Goal: Task Accomplishment & Management: Complete application form

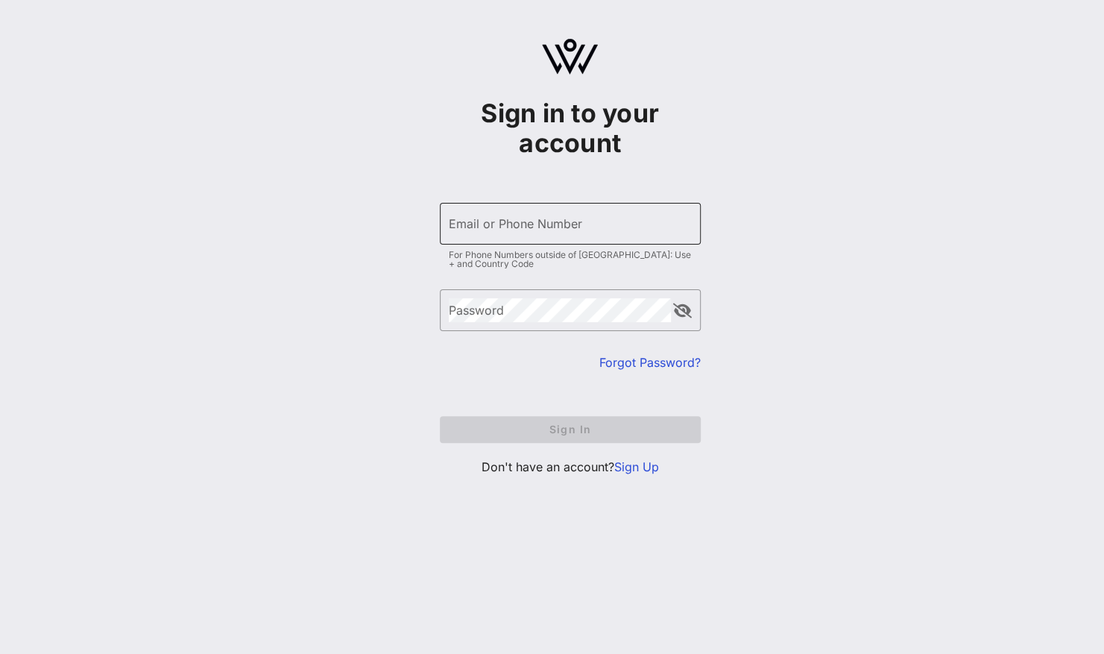
click at [537, 241] on div "Email or Phone Number" at bounding box center [570, 224] width 243 height 42
type input "[EMAIL_ADDRESS][DOMAIN_NAME]"
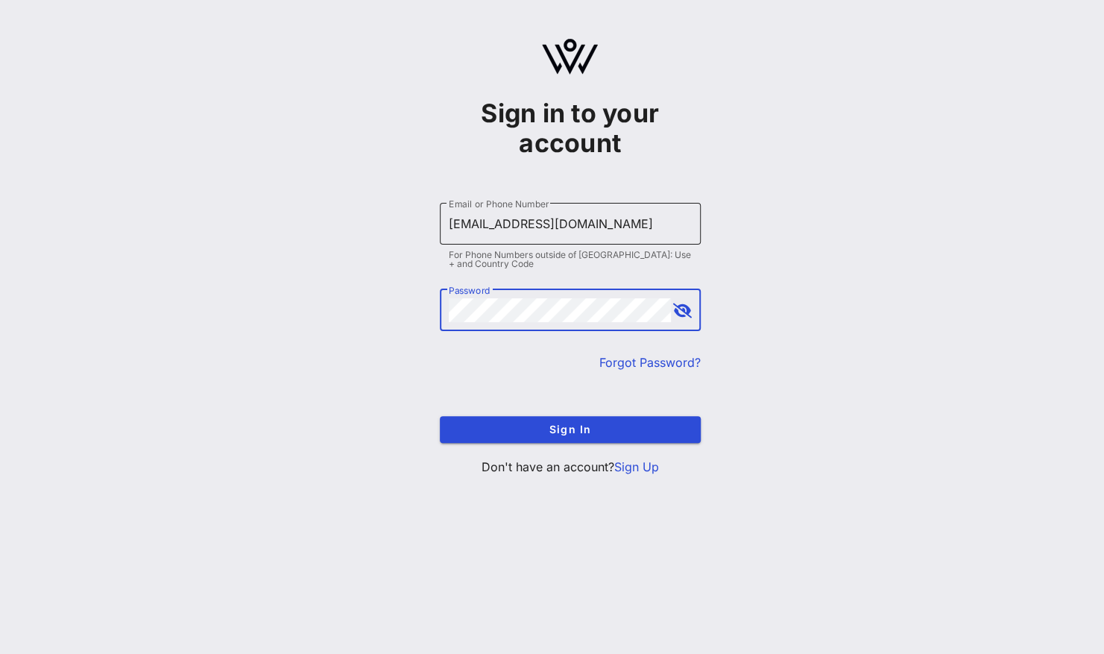
click at [440, 416] on button "Sign In" at bounding box center [570, 429] width 261 height 27
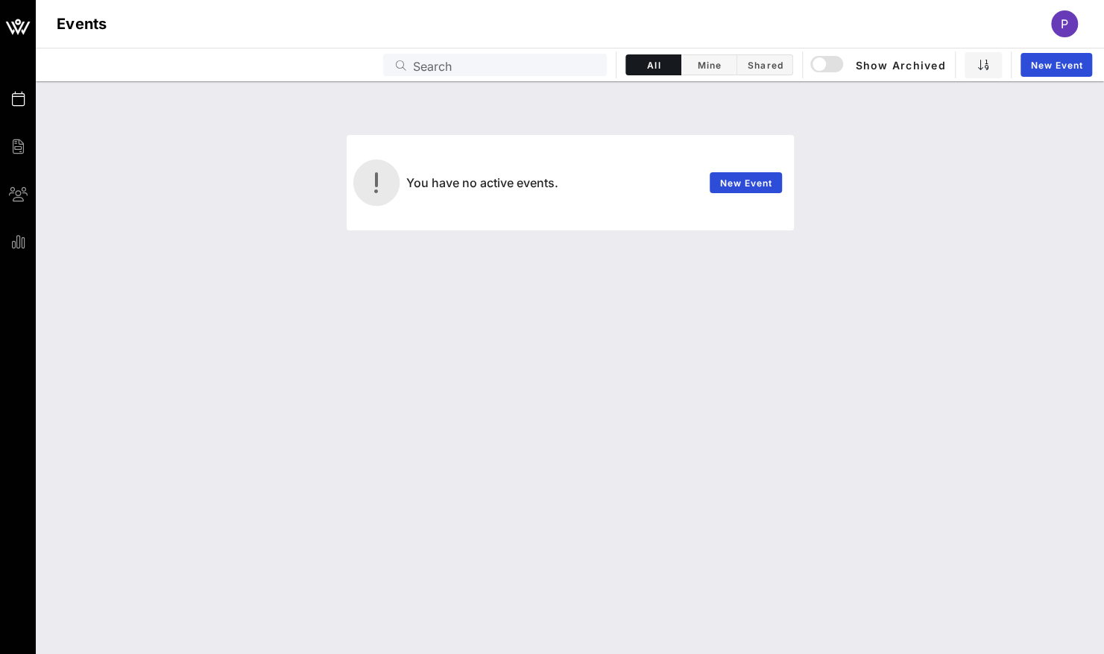
click at [719, 54] on div "Events Search All Mine Shared Show Archived New Event" at bounding box center [570, 65] width 1068 height 34
click at [702, 56] on button "Mine" at bounding box center [709, 64] width 56 height 21
click at [753, 63] on span "Shared" at bounding box center [764, 65] width 37 height 11
click at [656, 67] on span "All" at bounding box center [653, 65] width 37 height 11
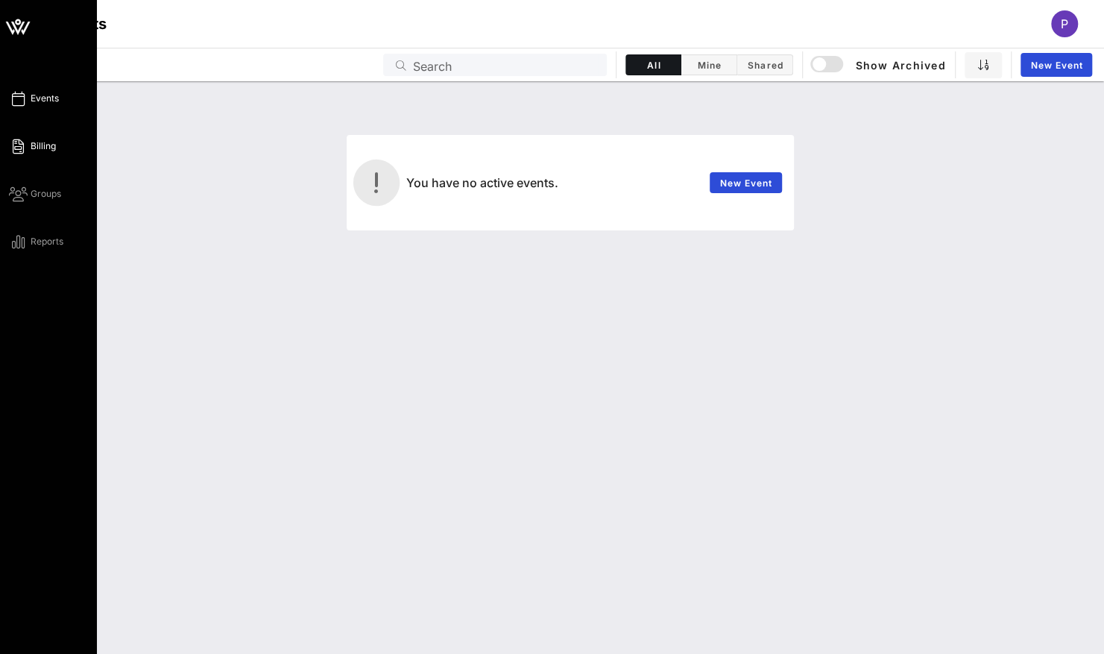
click at [25, 152] on link "Billing" at bounding box center [32, 146] width 47 height 18
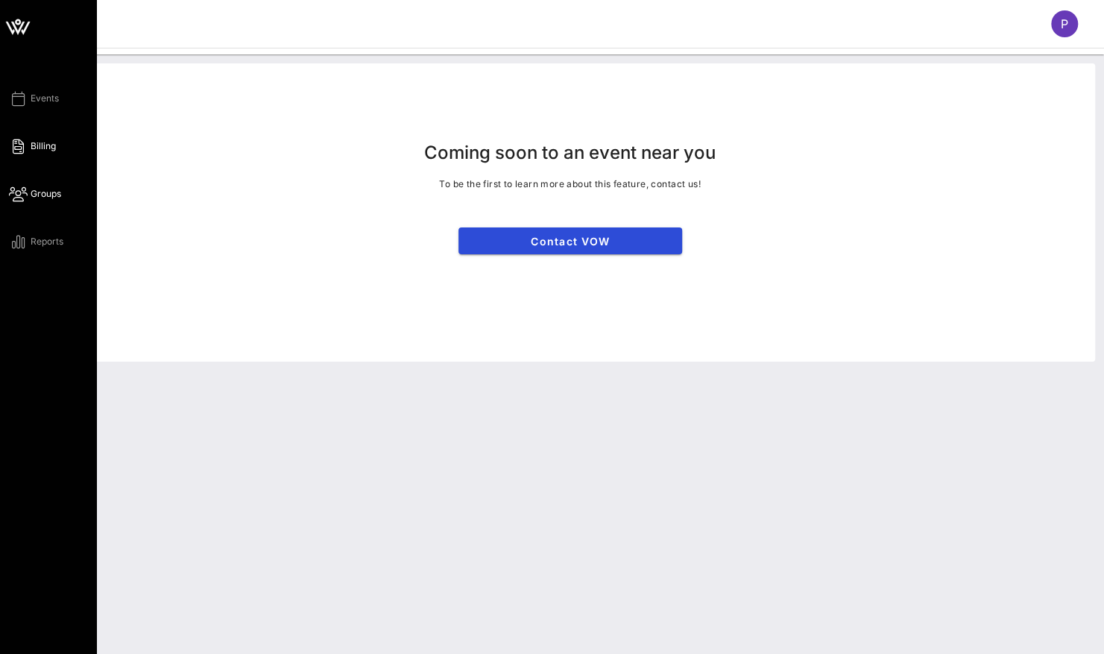
click at [41, 188] on span "Groups" at bounding box center [46, 193] width 31 height 13
click at [65, 242] on div "Events Billing Groups Reports" at bounding box center [53, 169] width 88 height 161
click at [34, 245] on span "Reports" at bounding box center [47, 241] width 33 height 13
click at [46, 100] on span "Events" at bounding box center [45, 98] width 28 height 13
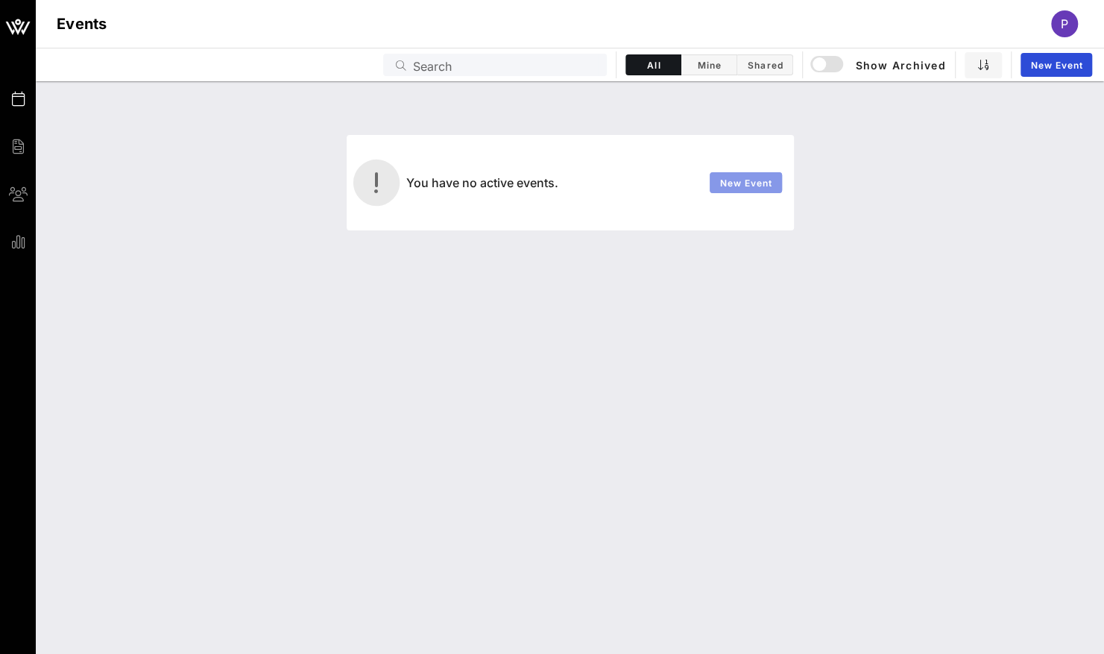
click at [737, 183] on span "New Event" at bounding box center [746, 182] width 54 height 11
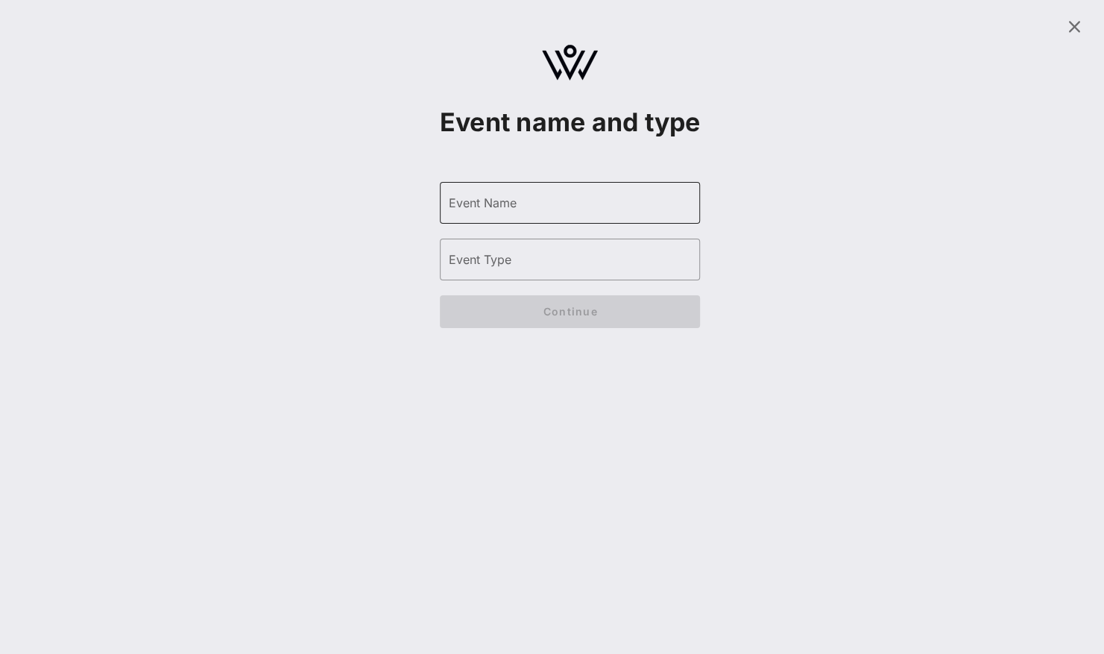
click at [634, 216] on div "Event Name" at bounding box center [570, 203] width 243 height 42
type input "%"
type input "50th Celebration"
click at [613, 271] on input "Event Type" at bounding box center [570, 260] width 243 height 24
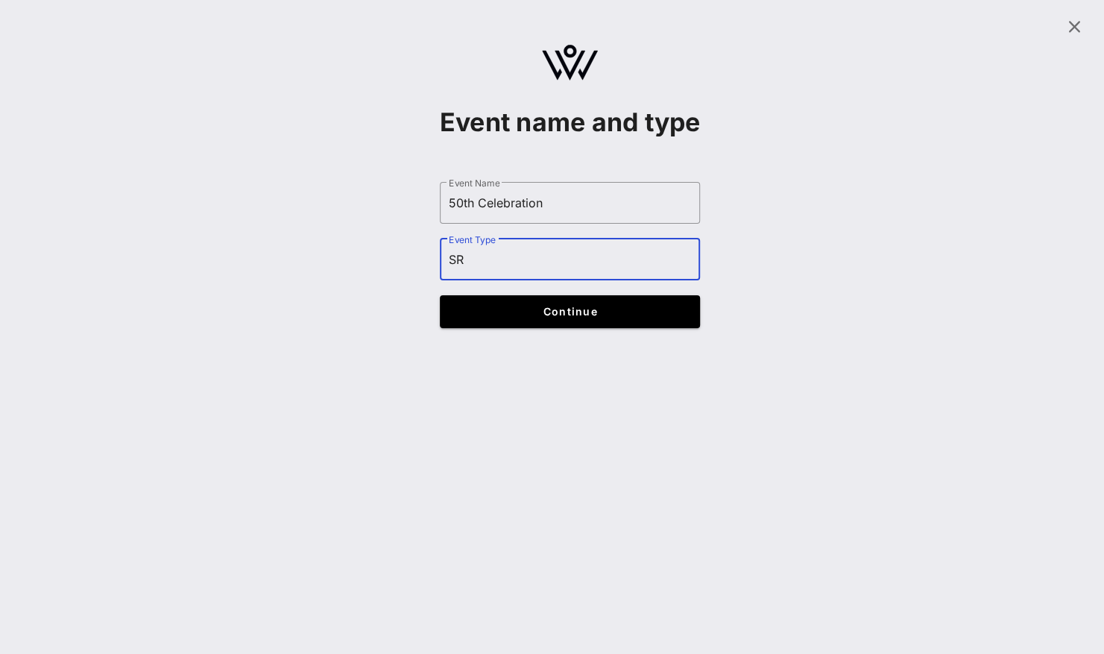
type input "S"
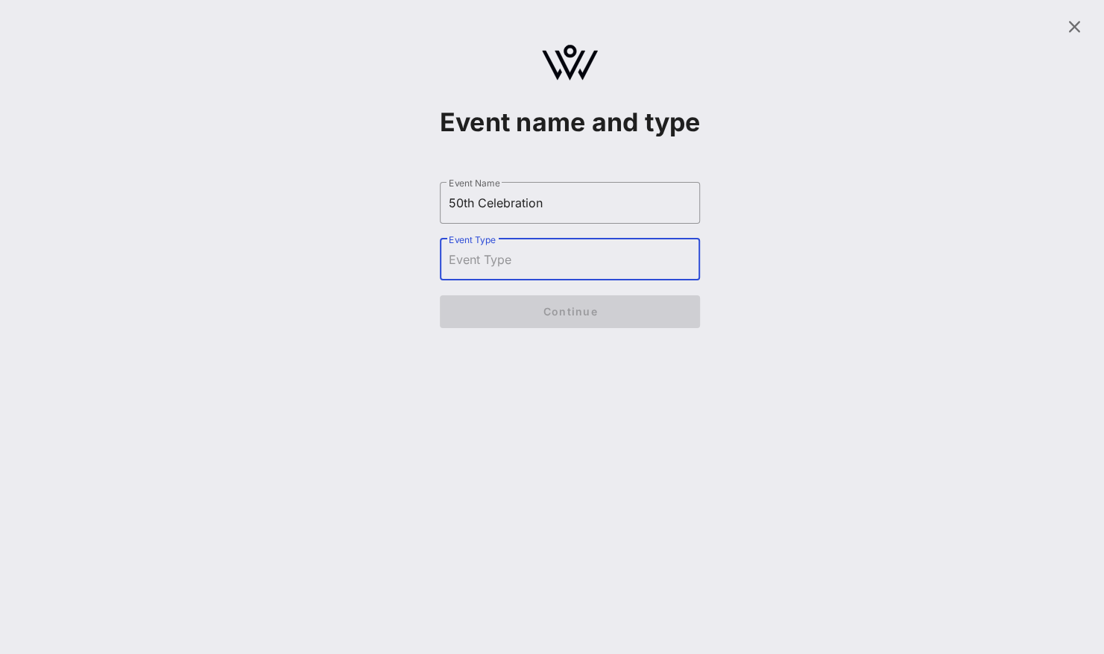
type input "Q"
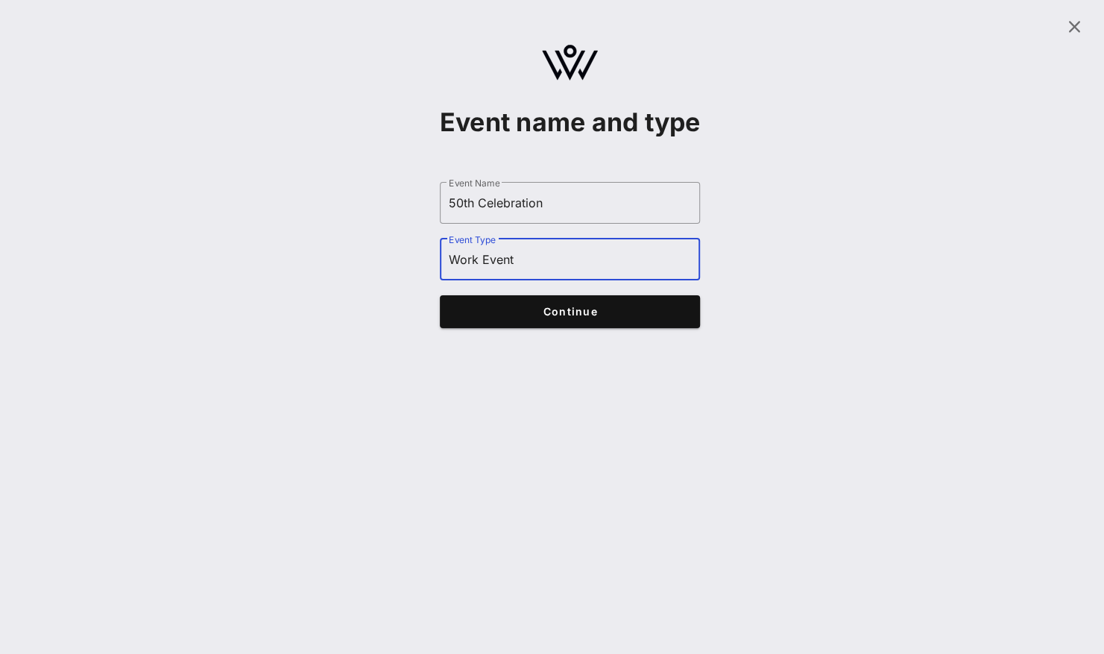
type input "Work Event"
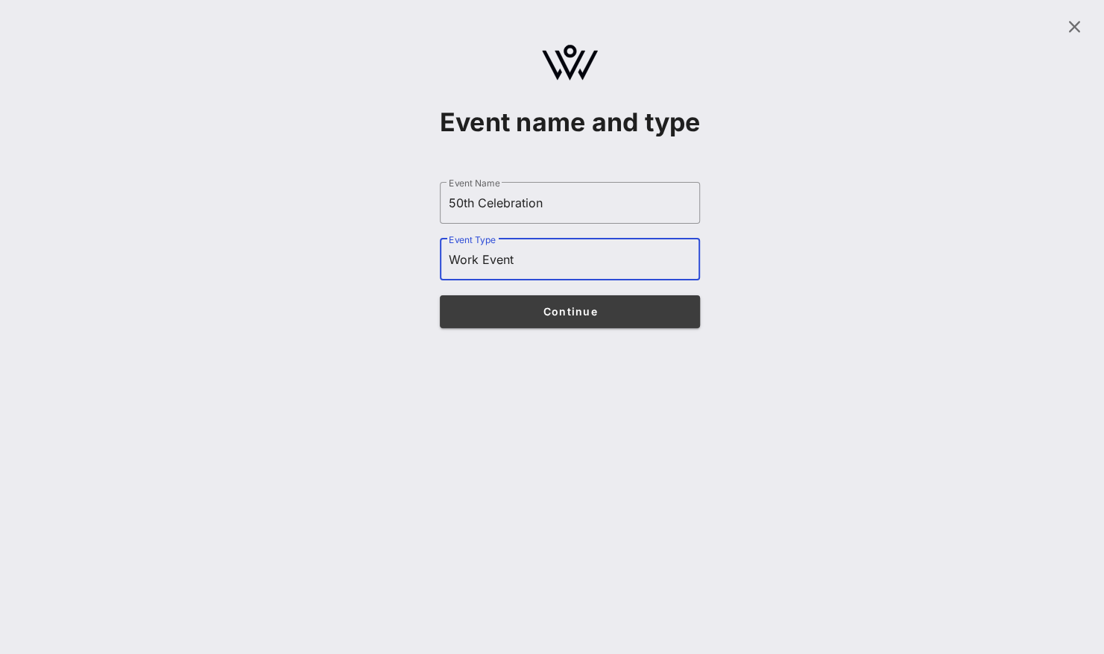
click at [601, 318] on span "Continue" at bounding box center [570, 311] width 232 height 13
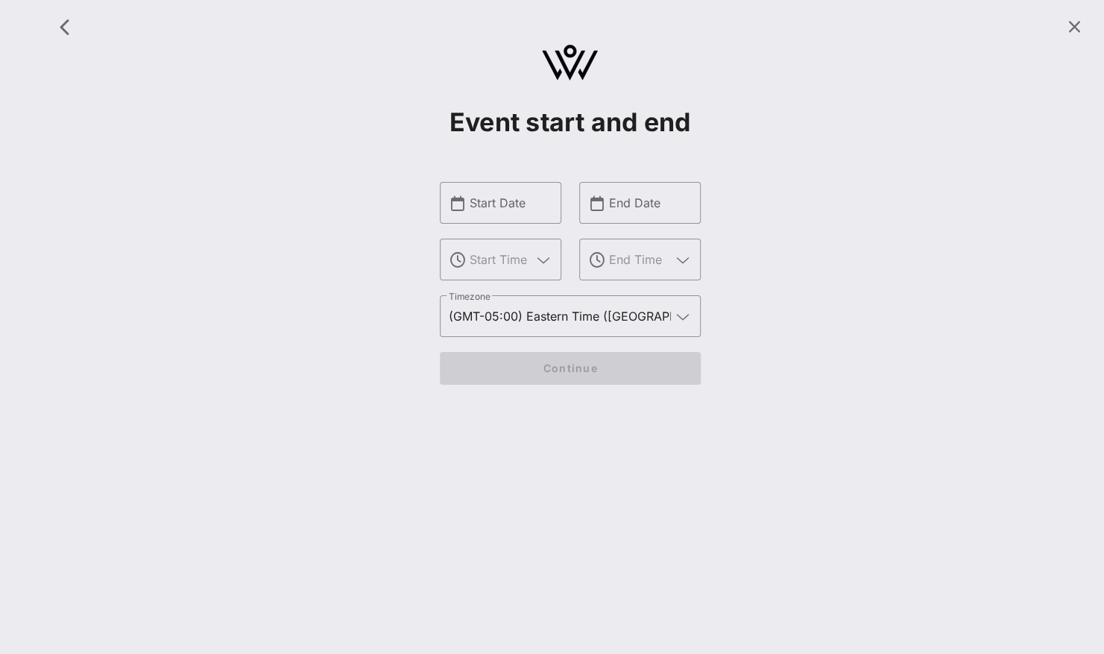
click at [517, 227] on div "​ Start Date ​" at bounding box center [500, 238] width 139 height 131
click at [507, 210] on input "text" at bounding box center [511, 203] width 83 height 24
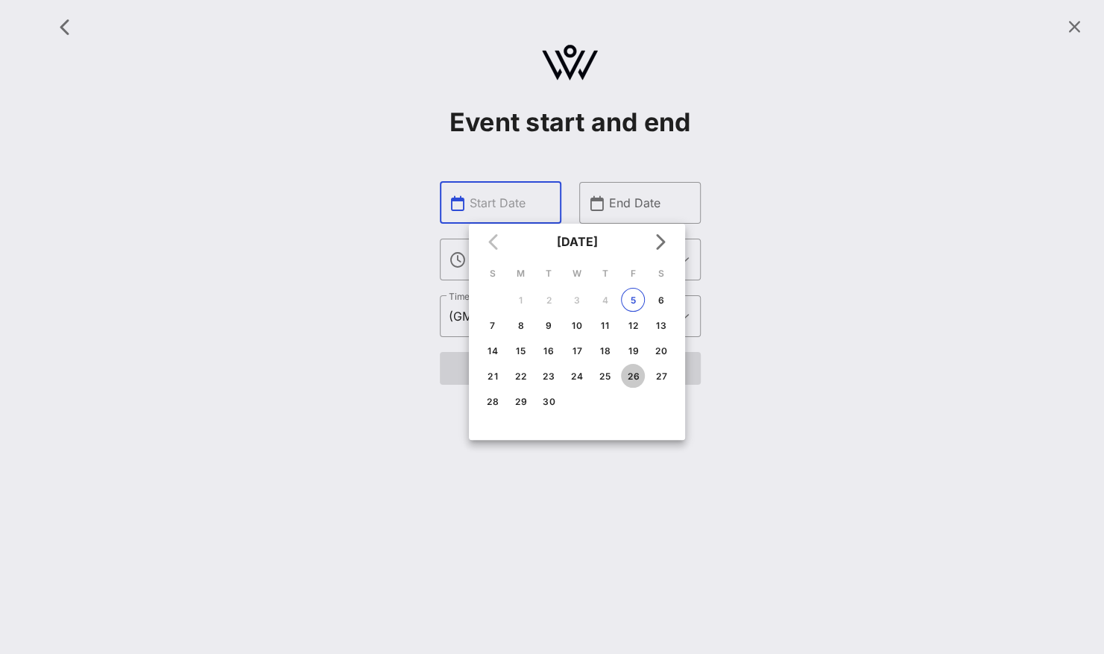
click at [634, 372] on div "26" at bounding box center [633, 376] width 24 height 11
type input "[DATE]"
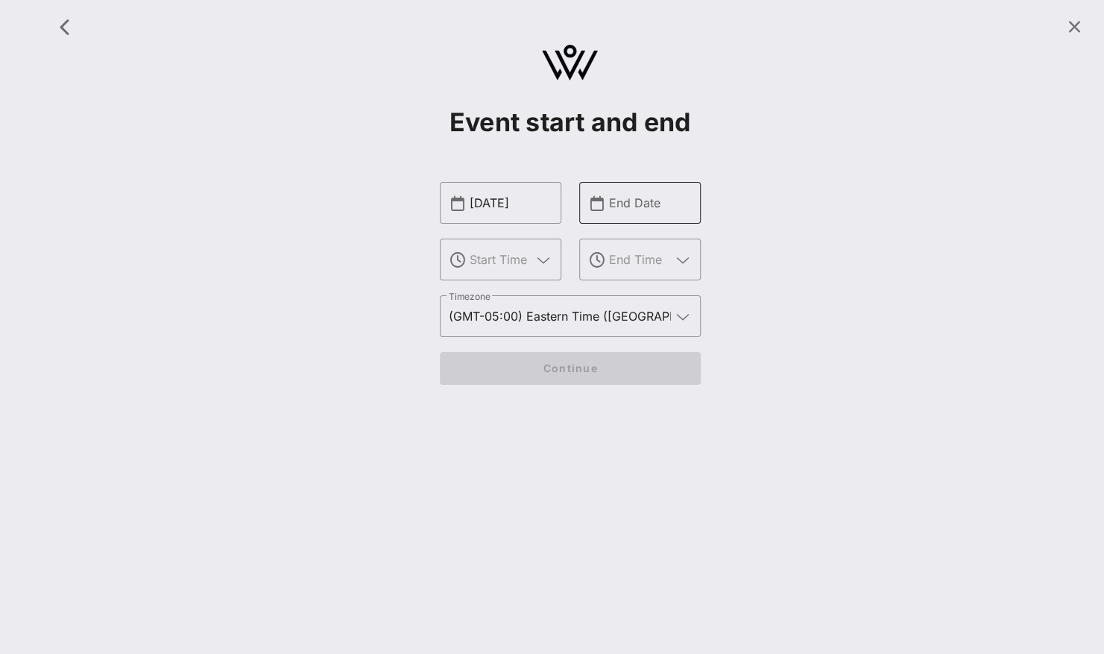
click at [647, 215] on div "End Date" at bounding box center [650, 203] width 83 height 42
click at [638, 209] on input "text" at bounding box center [650, 203] width 83 height 24
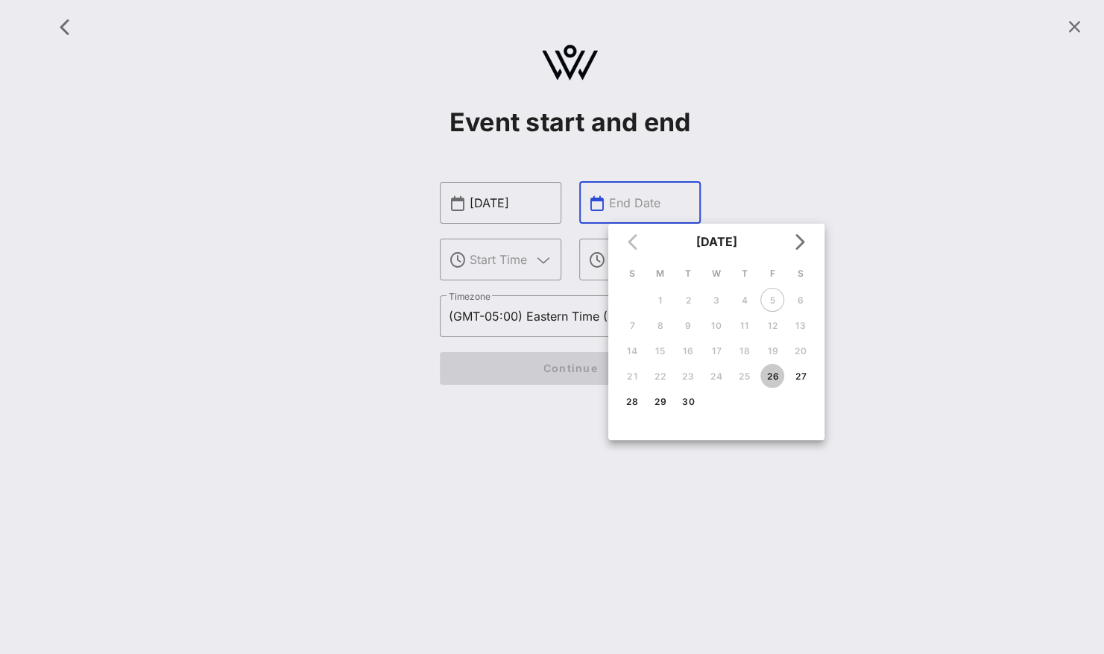
click at [774, 379] on div "26" at bounding box center [772, 376] width 24 height 11
type input "[DATE]"
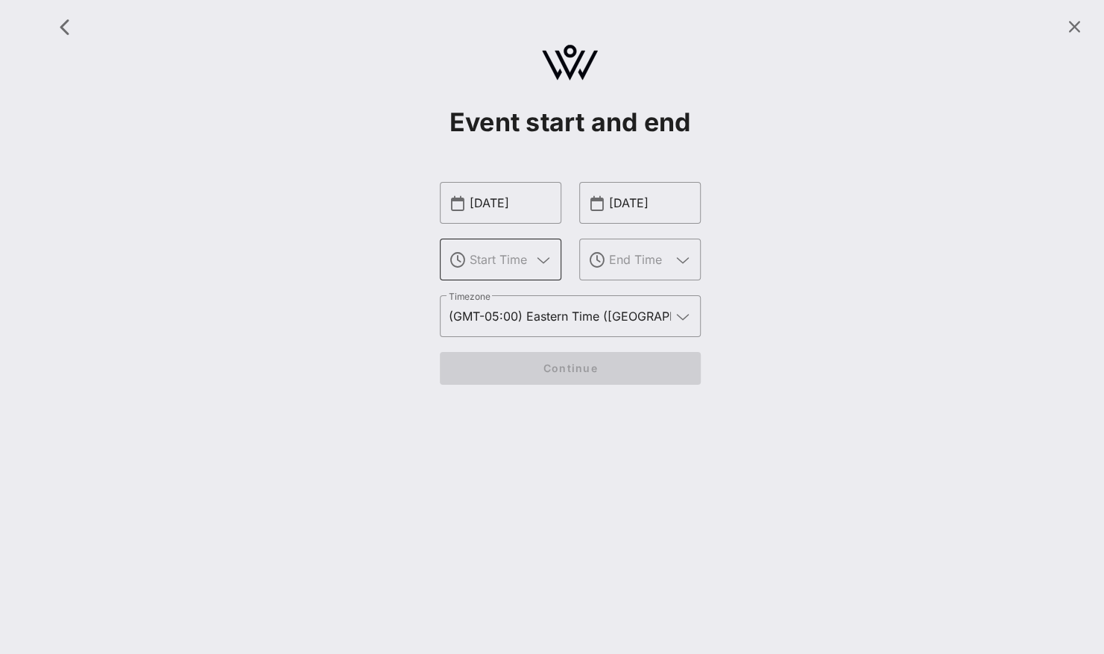
click at [543, 262] on icon at bounding box center [543, 260] width 13 height 18
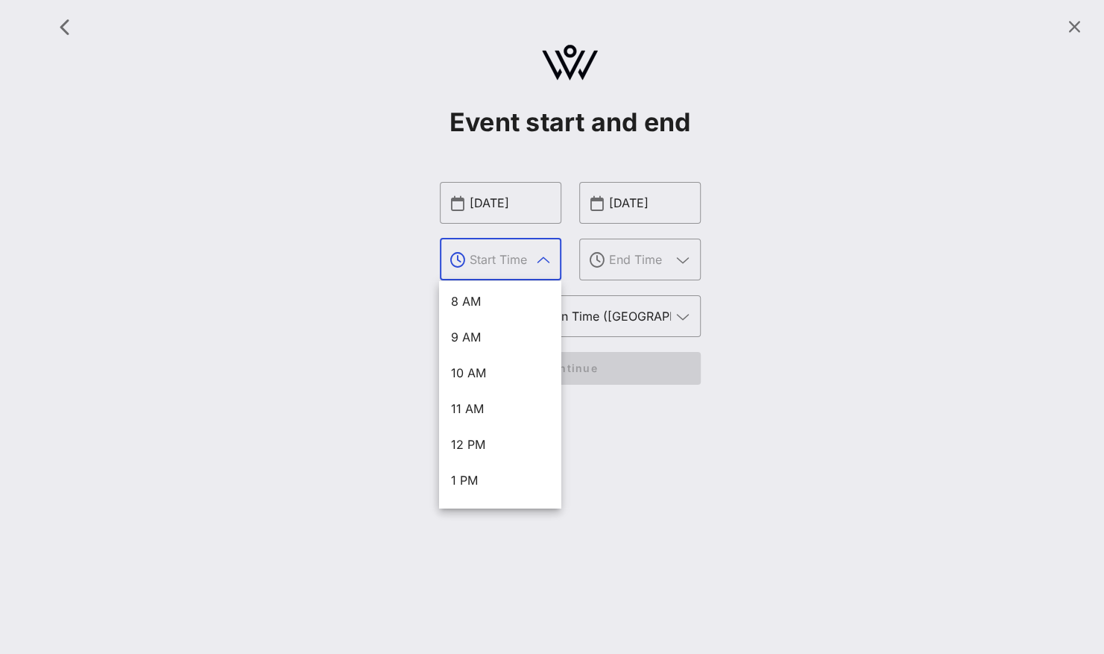
scroll to position [291, 0]
click at [474, 410] on div "11 AM" at bounding box center [500, 407] width 98 height 14
type input "11 AM"
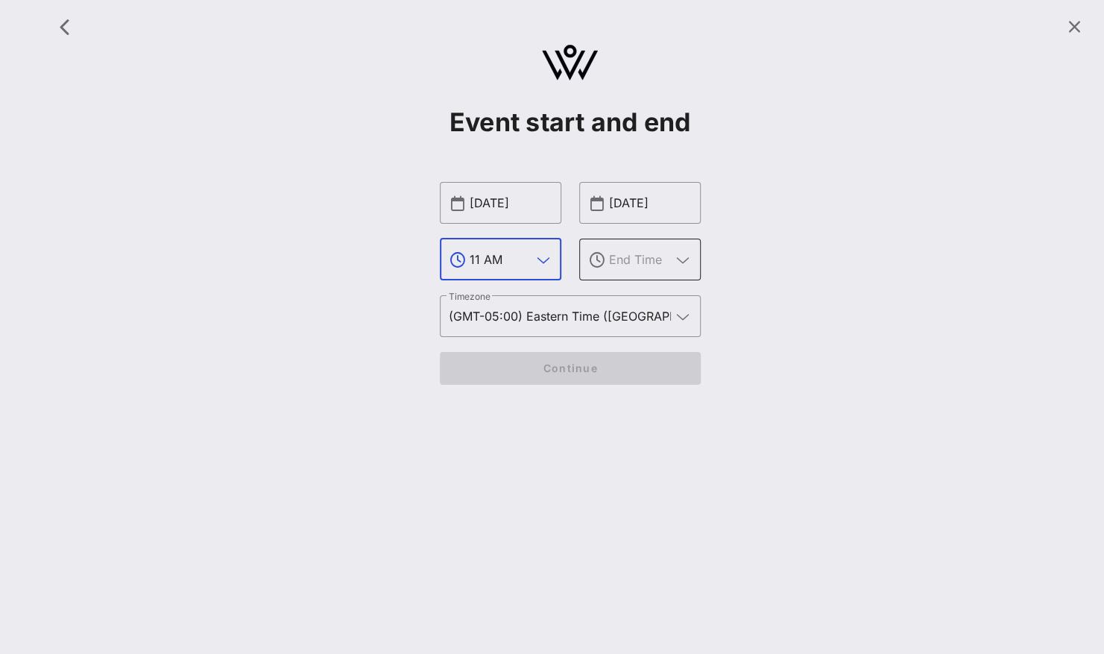
click at [676, 270] on div at bounding box center [650, 260] width 83 height 42
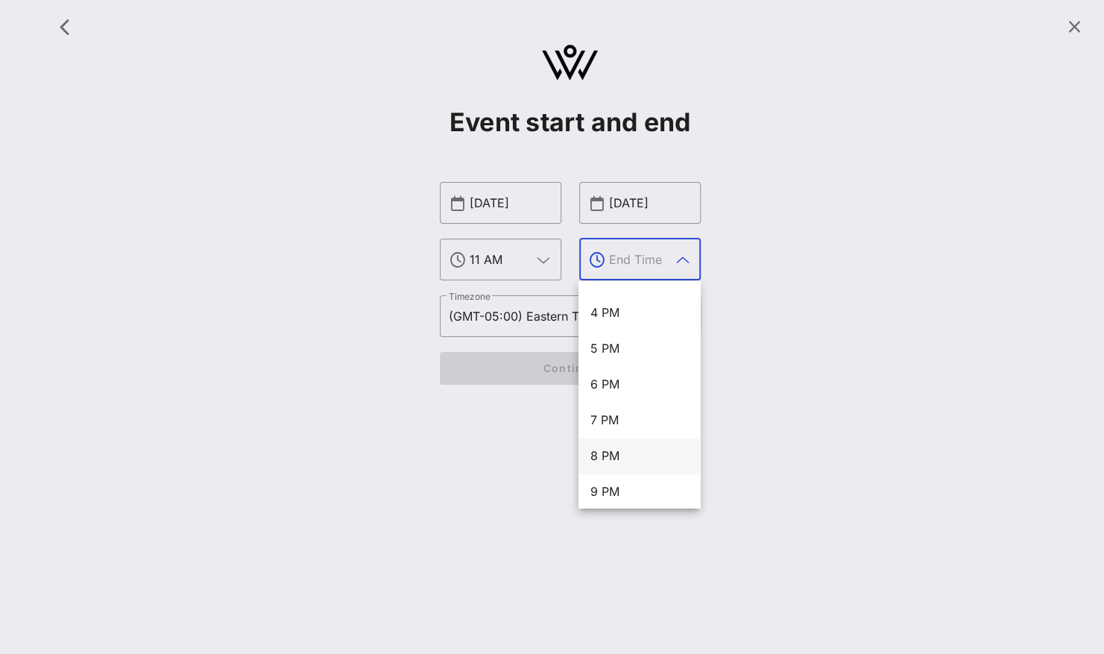
scroll to position [562, 0]
click at [626, 358] on div "5 PM" at bounding box center [639, 351] width 98 height 14
type input "5 PM"
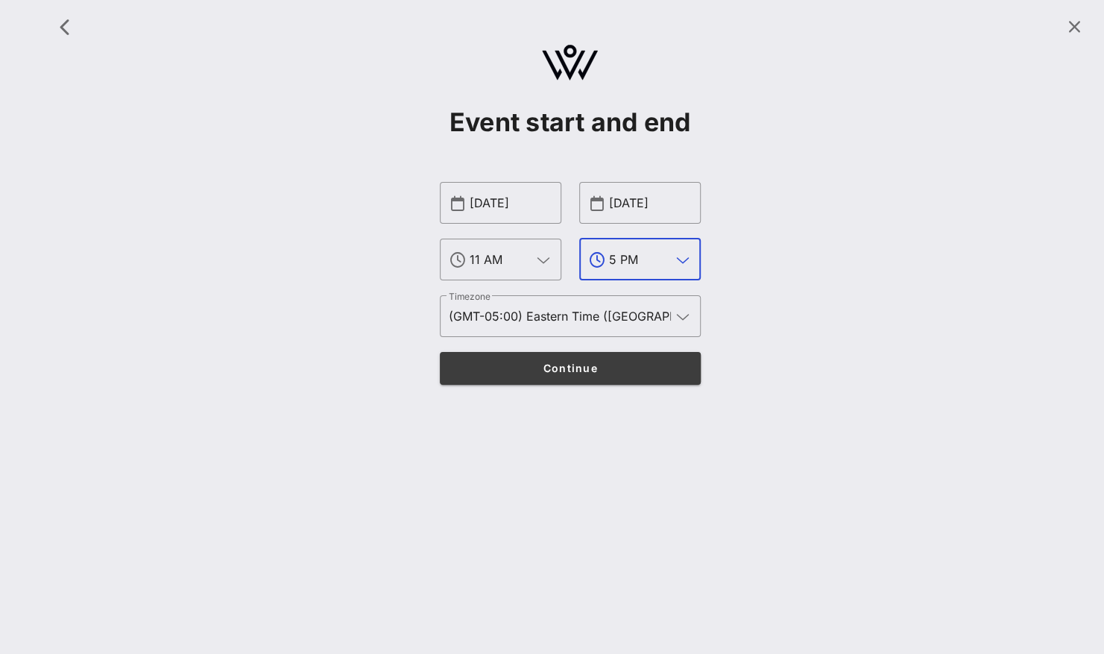
click at [602, 365] on span "Continue" at bounding box center [570, 368] width 232 height 13
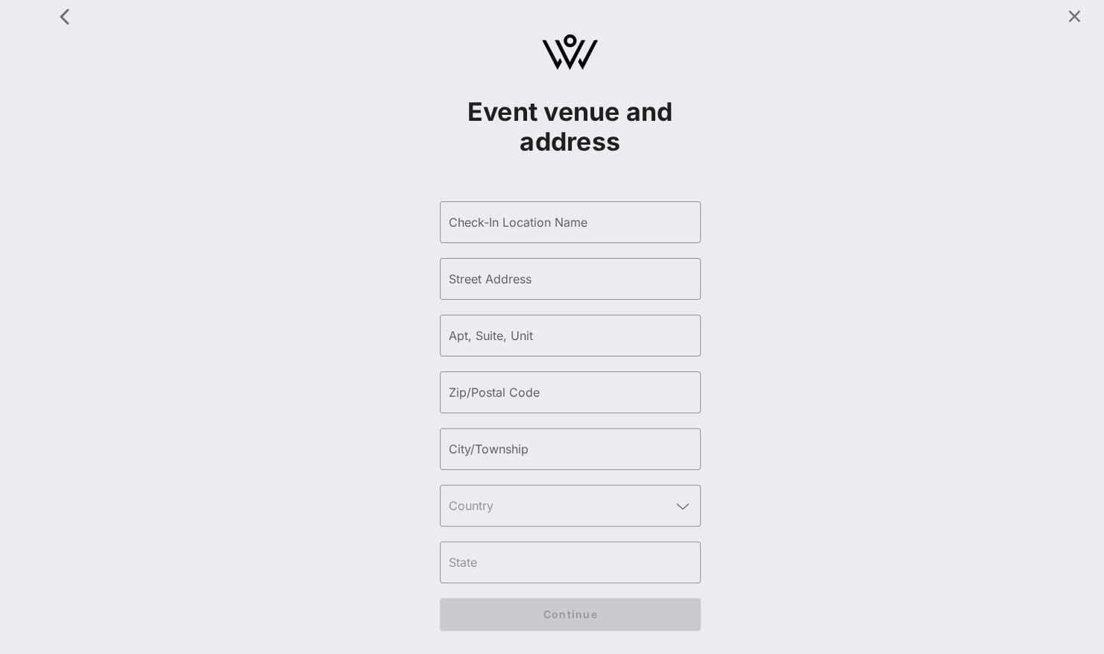
scroll to position [0, 0]
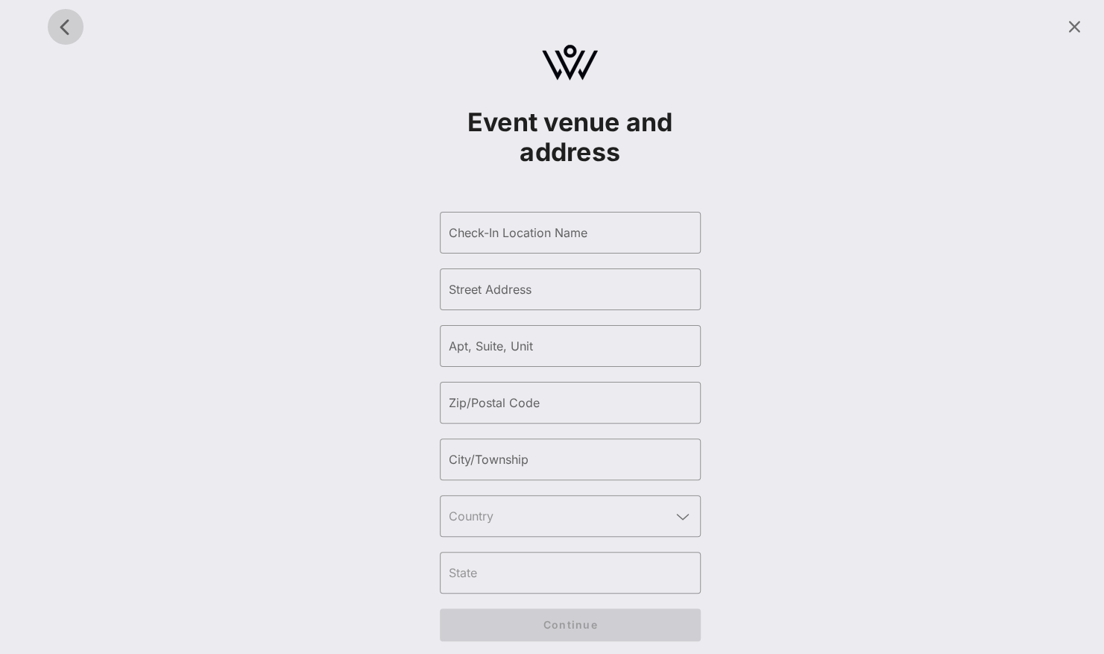
click at [68, 26] on icon "button" at bounding box center [66, 27] width 18 height 18
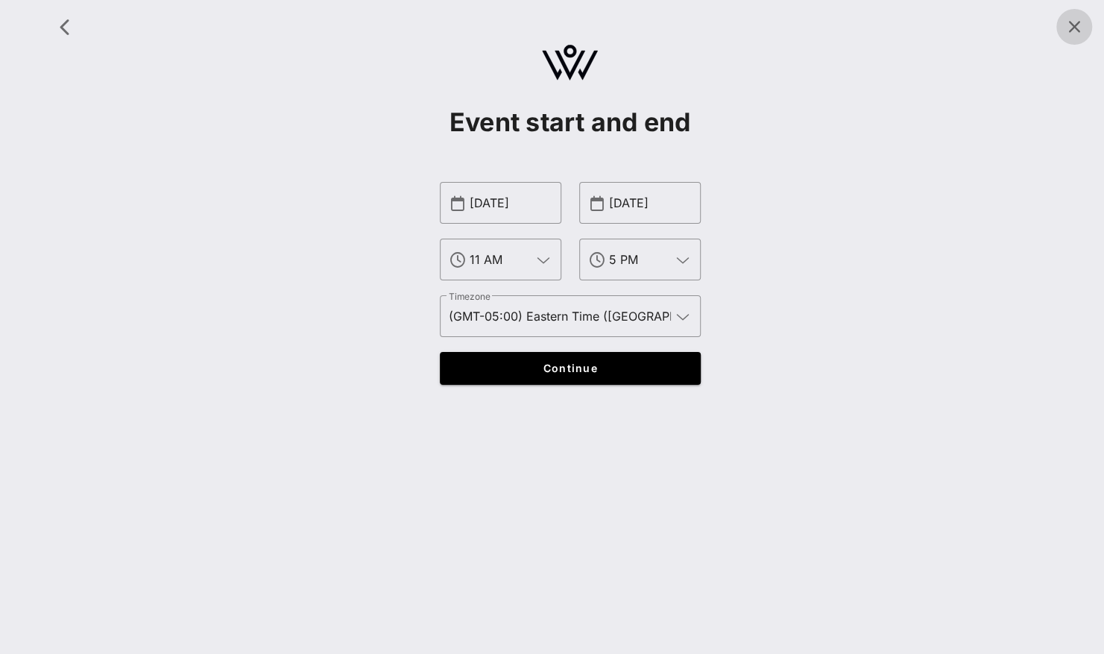
click at [1064, 31] on span at bounding box center [1074, 27] width 36 height 18
